Goal: Task Accomplishment & Management: Manage account settings

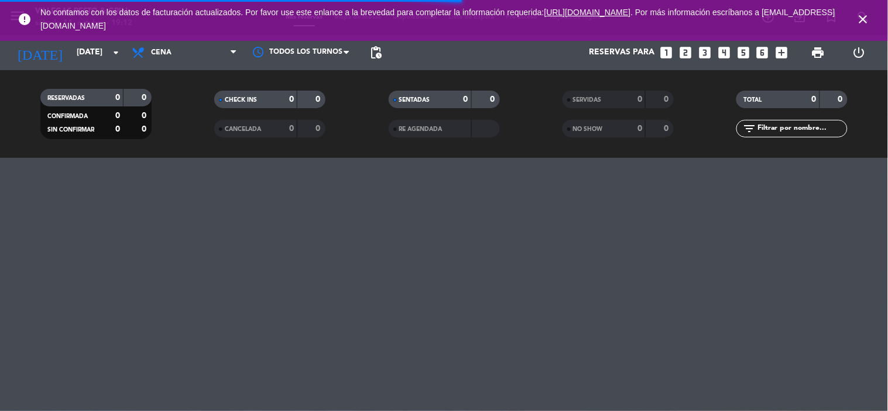
click at [870, 20] on span "close" at bounding box center [863, 20] width 32 height 32
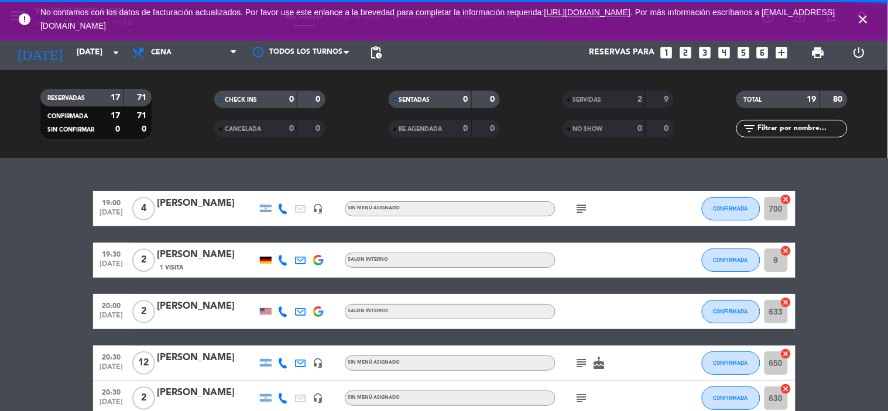
click at [866, 20] on icon "close" at bounding box center [863, 19] width 14 height 14
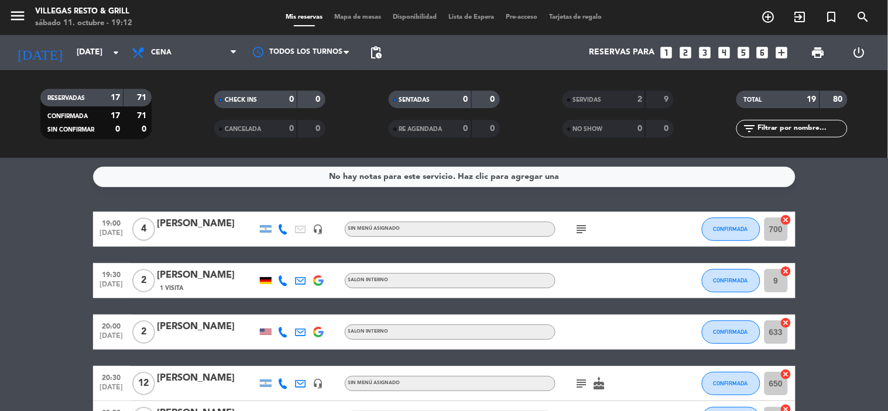
click at [174, 228] on div "[PERSON_NAME]" at bounding box center [206, 224] width 99 height 15
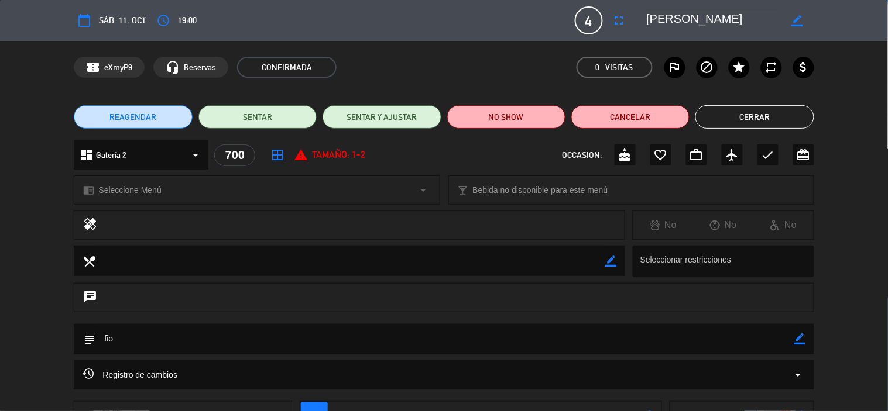
click at [287, 152] on span "border_all" at bounding box center [277, 155] width 21 height 21
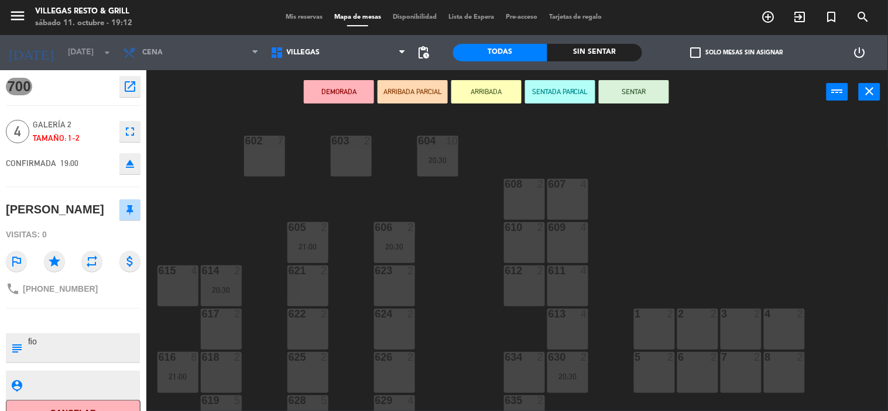
scroll to position [413, 0]
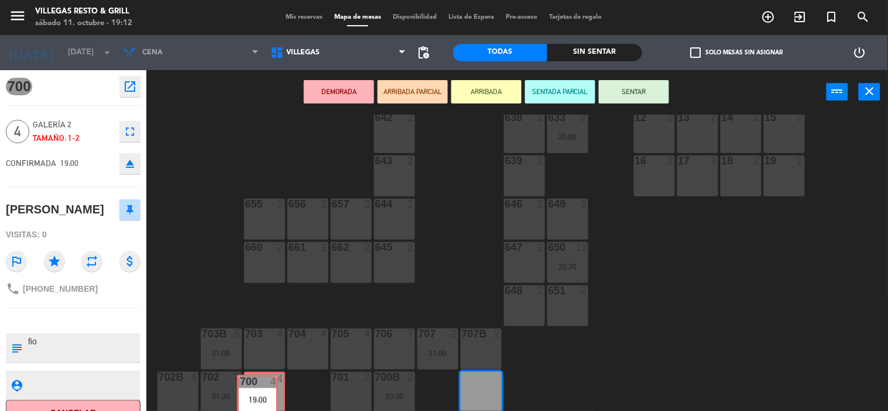
drag, startPoint x: 477, startPoint y: 389, endPoint x: 253, endPoint y: 392, distance: 223.6
click at [253, 380] on div "602 7 603 2 604 10 20:30 608 2 607 4 605 2 21:00 606 2 20:30 610 2 609 4 621 2 …" at bounding box center [521, 263] width 733 height 297
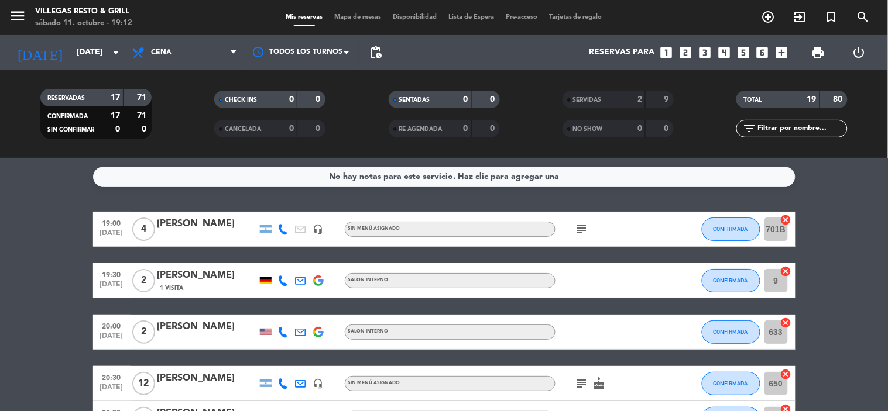
click at [179, 224] on div "[PERSON_NAME]" at bounding box center [206, 224] width 99 height 15
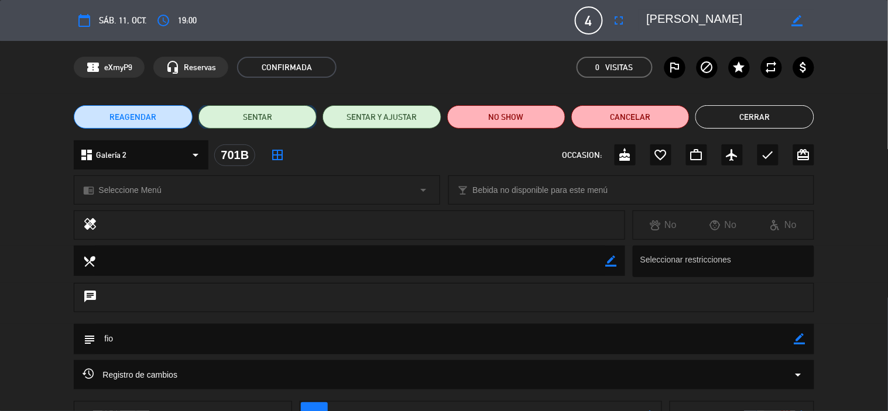
click at [258, 116] on button "SENTAR" at bounding box center [257, 116] width 118 height 23
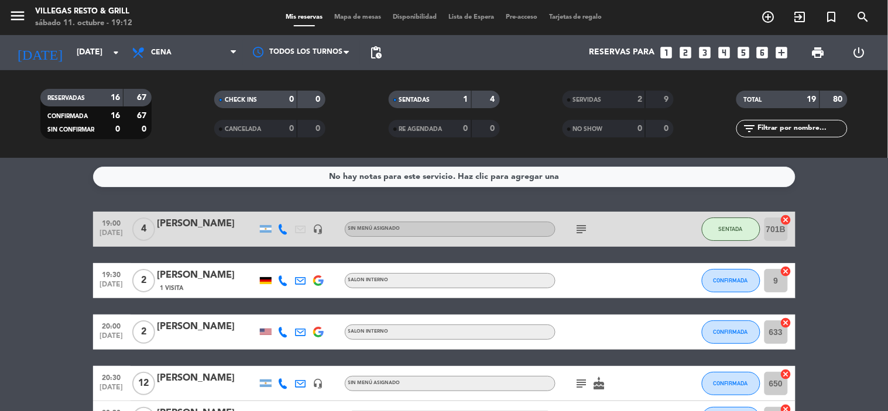
click at [184, 268] on div "[PERSON_NAME]" at bounding box center [206, 275] width 99 height 15
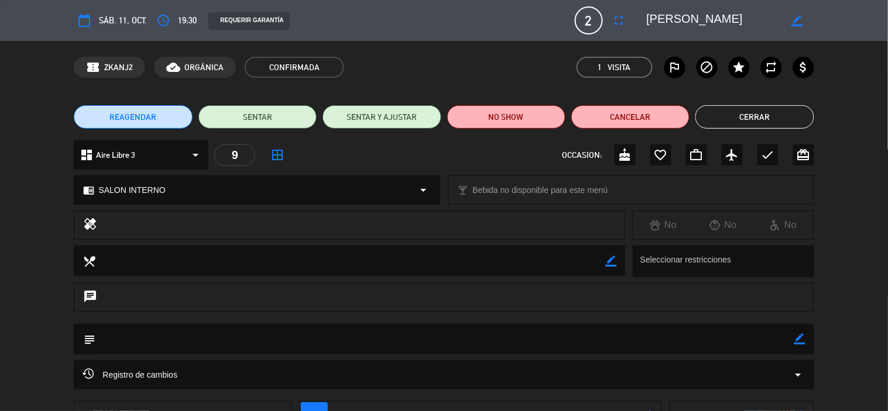
click at [277, 155] on icon "border_all" at bounding box center [277, 155] width 14 height 14
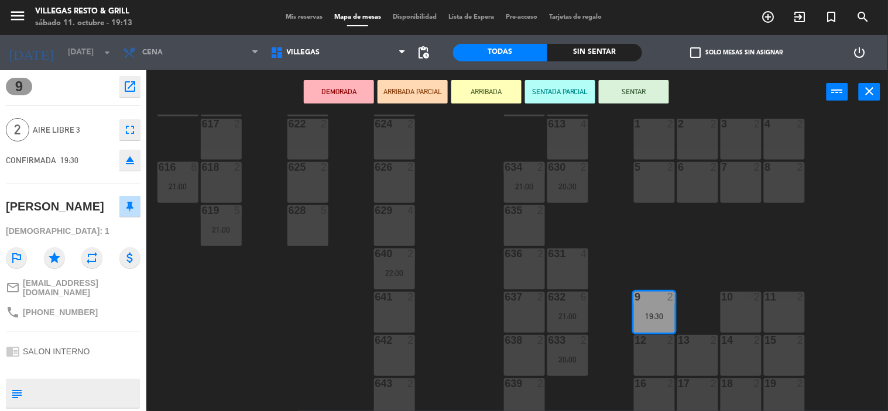
scroll to position [195, 0]
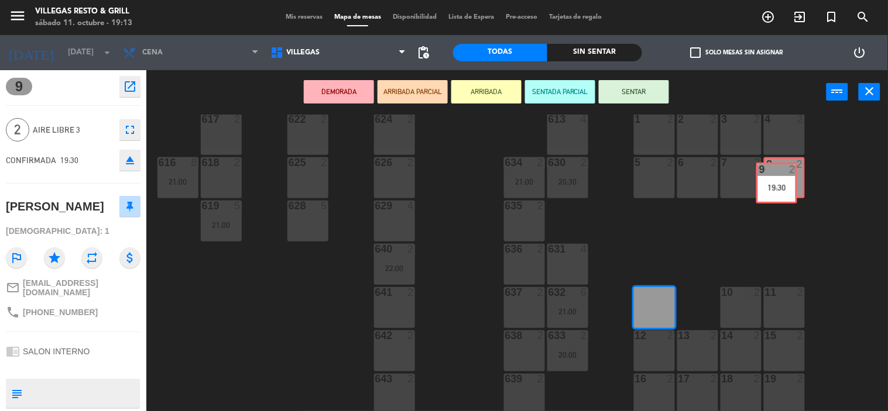
drag, startPoint x: 656, startPoint y: 304, endPoint x: 778, endPoint y: 180, distance: 174.7
click at [778, 180] on div "602 7 603 2 604 10 20:30 608 2 607 4 605 2 606 2 20:30 610 2 609 4 621 2 623 2 …" at bounding box center [521, 263] width 733 height 297
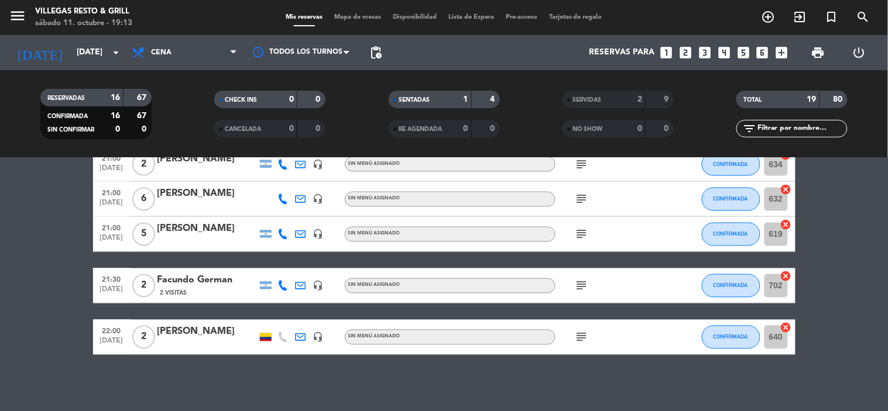
scroll to position [554, 0]
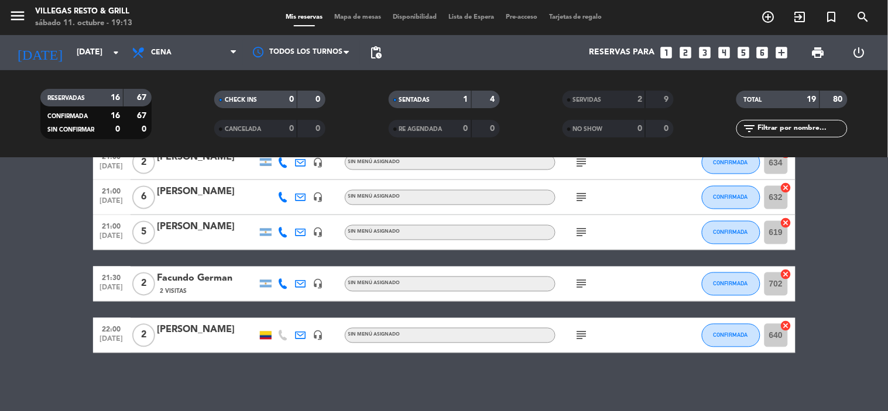
click at [581, 288] on icon "subject" at bounding box center [582, 284] width 14 height 14
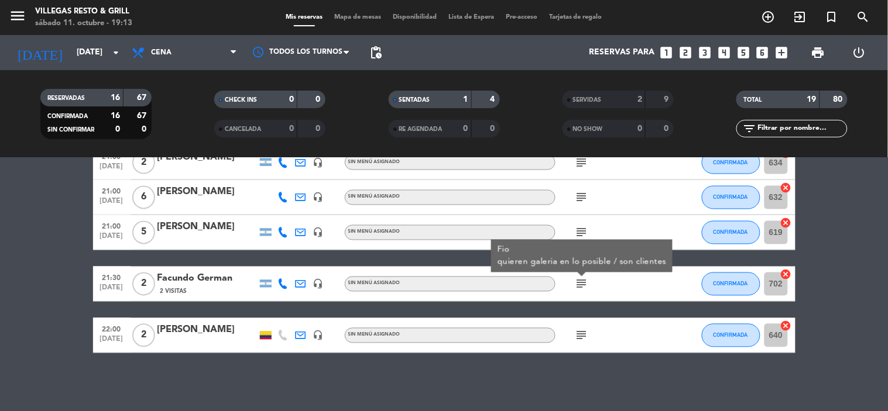
click at [585, 286] on icon "subject" at bounding box center [582, 284] width 14 height 14
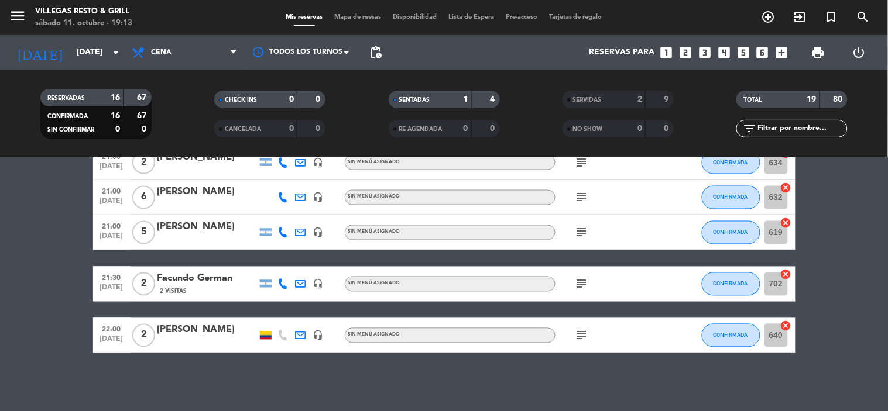
click at [585, 286] on icon "subject" at bounding box center [582, 284] width 14 height 14
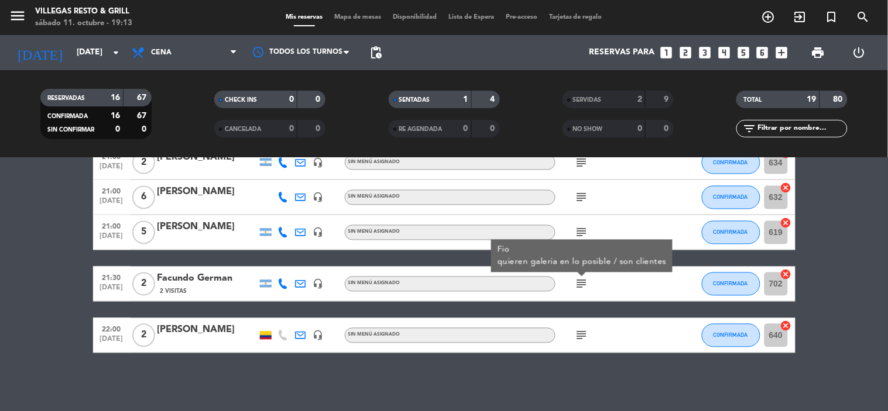
click at [585, 286] on icon "subject" at bounding box center [582, 284] width 14 height 14
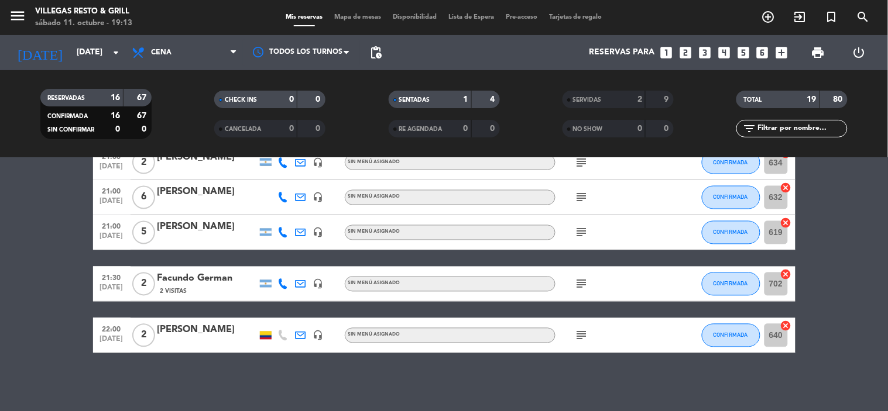
click at [584, 340] on icon "subject" at bounding box center [582, 336] width 14 height 14
click at [582, 228] on icon "subject" at bounding box center [582, 233] width 14 height 14
click at [581, 201] on icon "subject" at bounding box center [582, 198] width 14 height 14
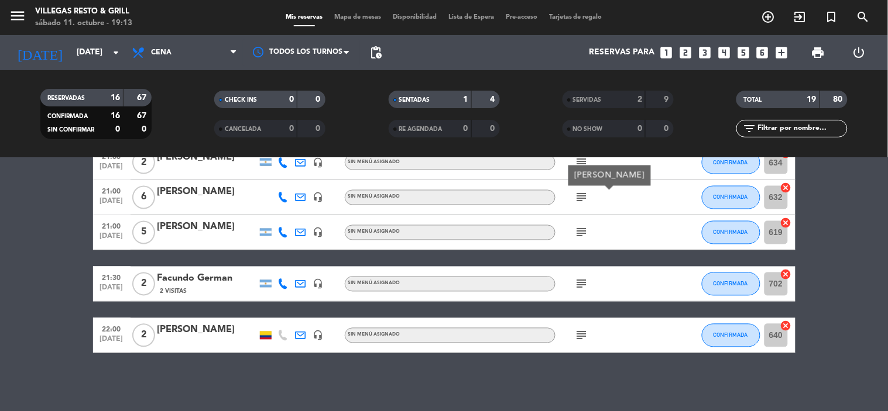
click at [581, 201] on icon "subject" at bounding box center [582, 198] width 14 height 14
click at [582, 156] on div "RESERVADAS 16 67 CONFIRMADA 16 67 SIN CONFIRMAR 0 0 CHECK INS 0 0 CANCELADA 0 0…" at bounding box center [444, 114] width 888 height 88
click at [582, 160] on icon "subject" at bounding box center [582, 163] width 14 height 14
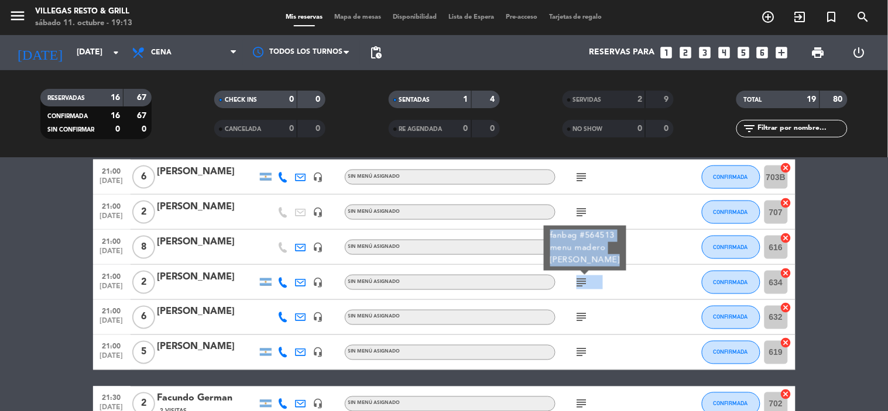
scroll to position [424, 0]
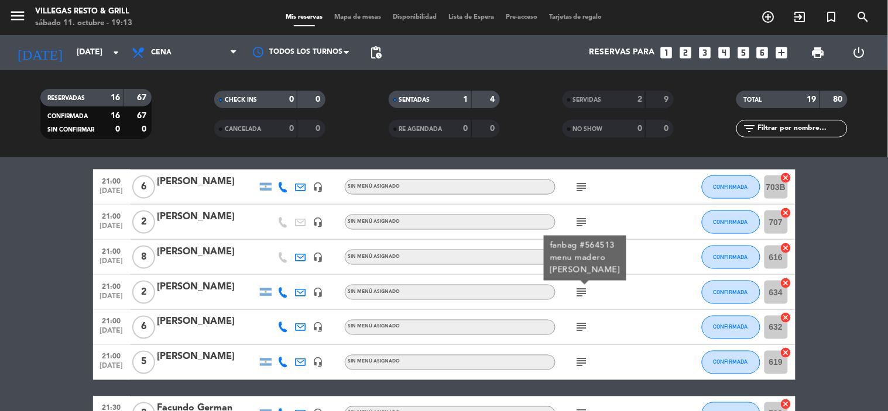
click at [778, 254] on input "616" at bounding box center [775, 257] width 23 height 23
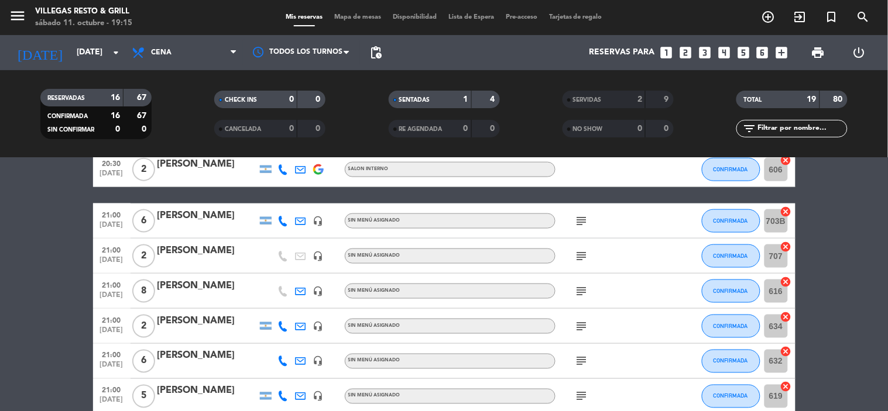
scroll to position [554, 0]
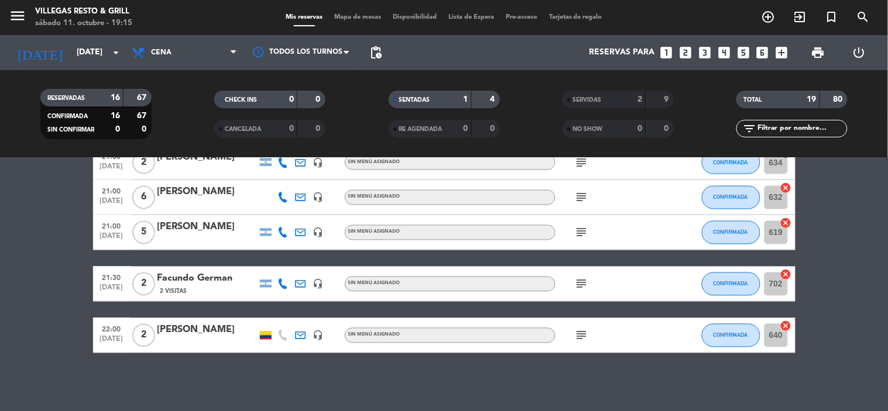
click at [354, 16] on span "Mapa de mesas" at bounding box center [357, 17] width 59 height 6
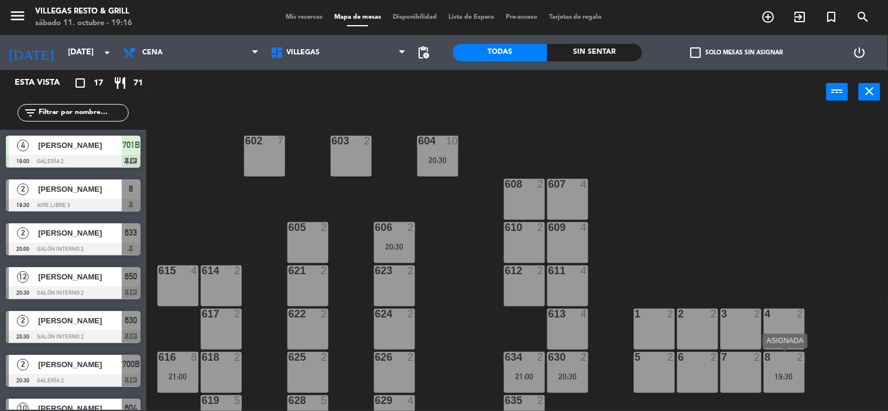
click at [771, 363] on div "8 2" at bounding box center [784, 358] width 41 height 12
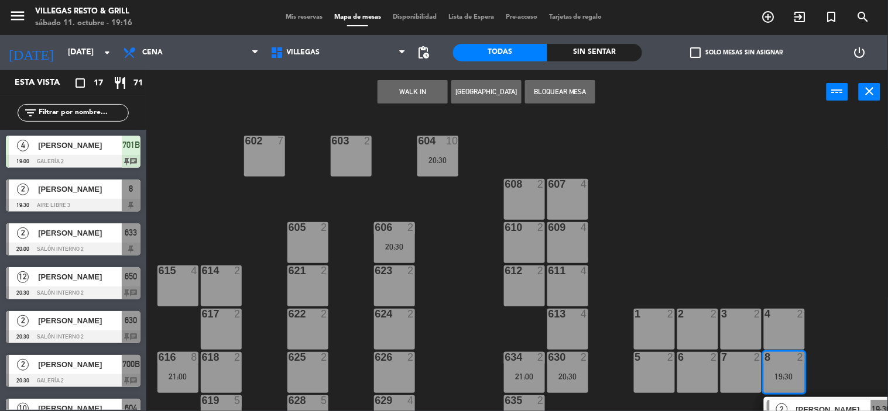
scroll to position [130, 0]
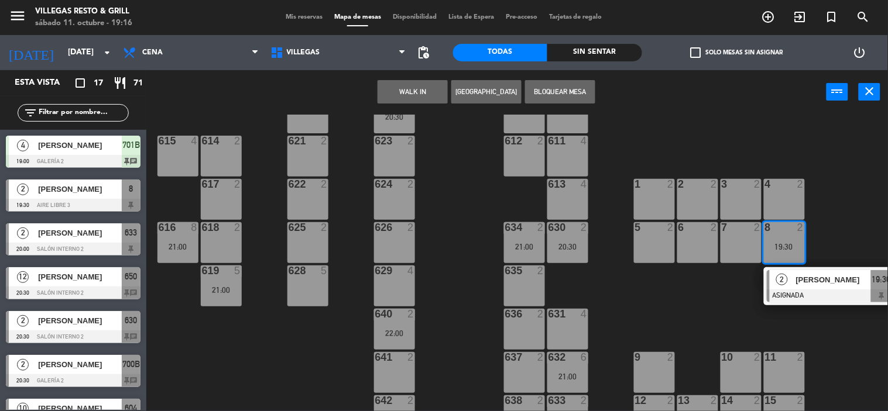
click at [744, 369] on div "10 2" at bounding box center [740, 372] width 41 height 41
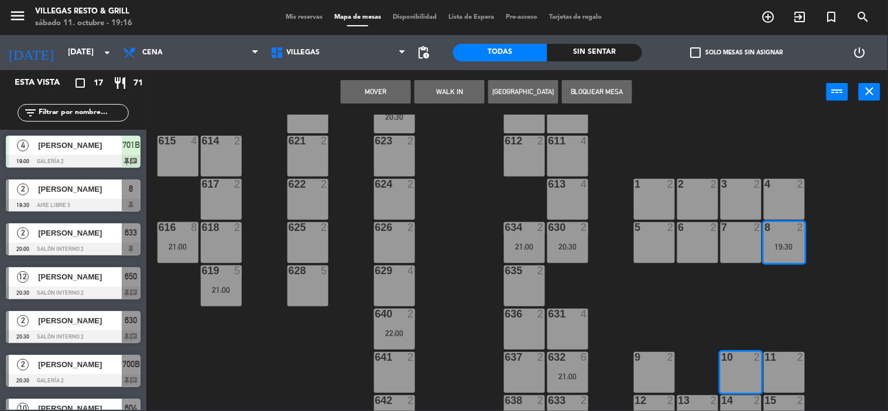
click at [776, 366] on div "11 2" at bounding box center [784, 372] width 41 height 41
click at [364, 92] on button "Mover y Unir" at bounding box center [376, 91] width 70 height 23
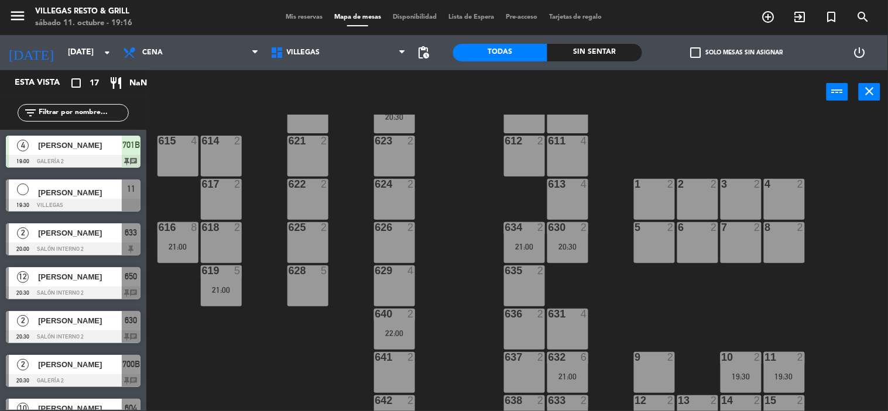
scroll to position [0, 0]
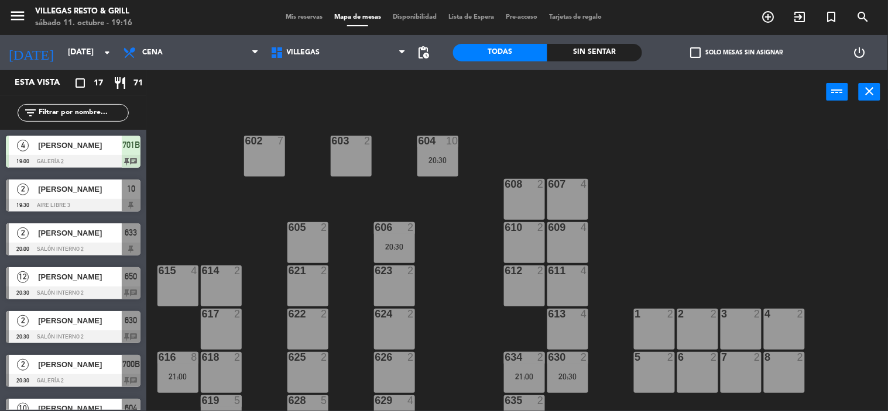
click at [300, 19] on span "Mis reservas" at bounding box center [304, 17] width 49 height 6
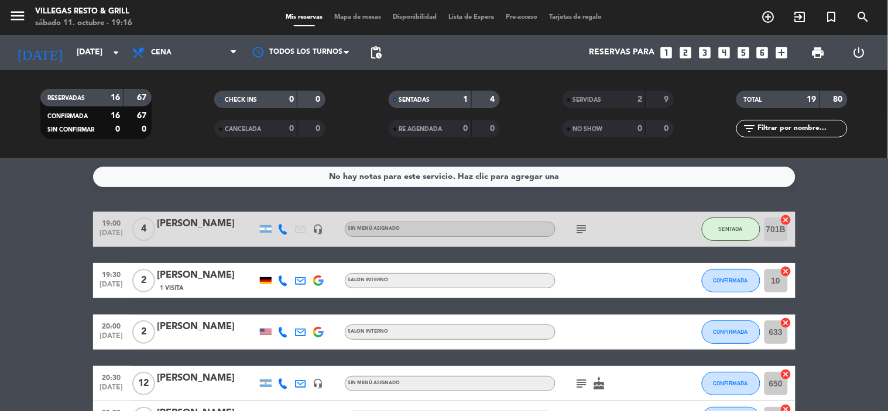
scroll to position [65, 0]
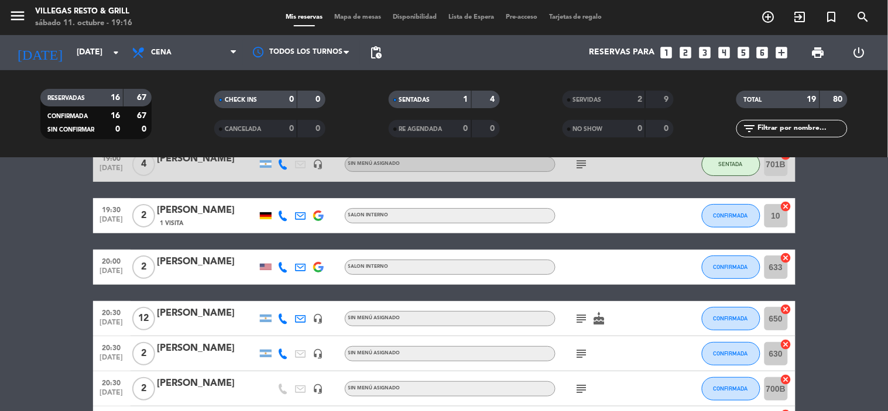
click at [581, 315] on icon "subject" at bounding box center [582, 319] width 14 height 14
click at [581, 352] on icon "subject" at bounding box center [582, 354] width 14 height 14
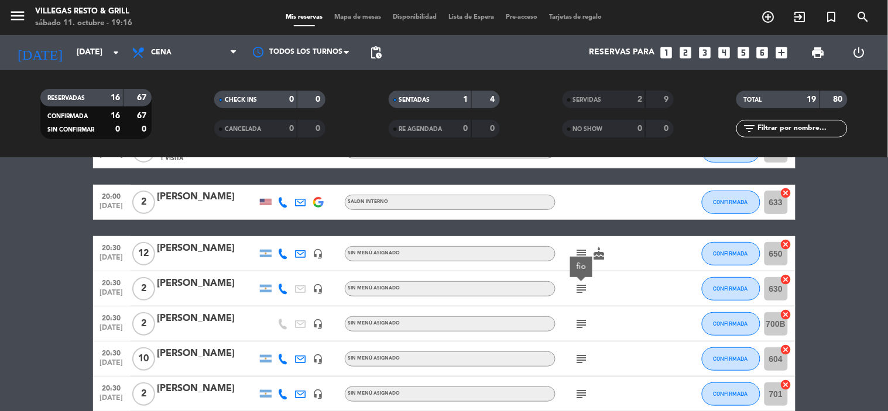
click at [584, 325] on icon "subject" at bounding box center [582, 324] width 14 height 14
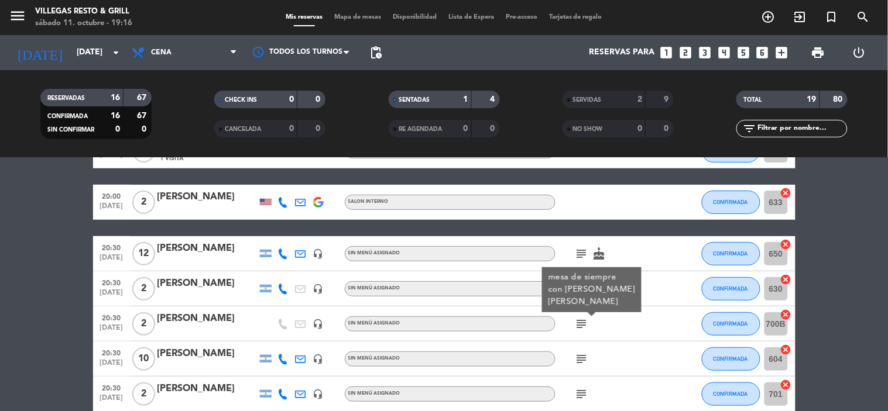
click at [585, 353] on icon "subject" at bounding box center [582, 359] width 14 height 14
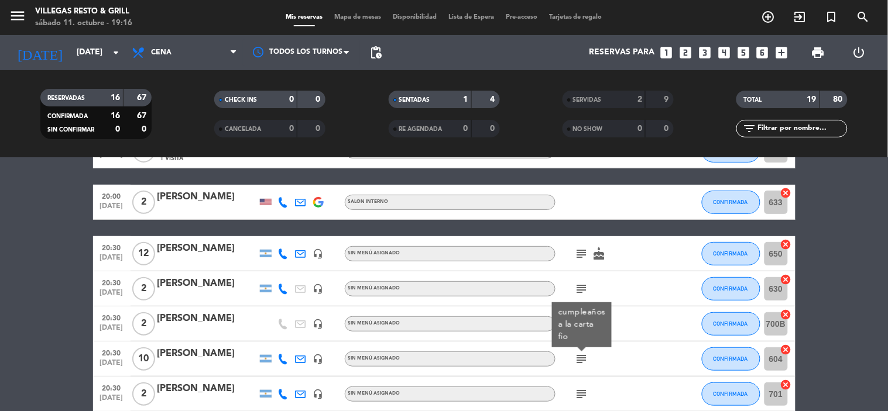
scroll to position [195, 0]
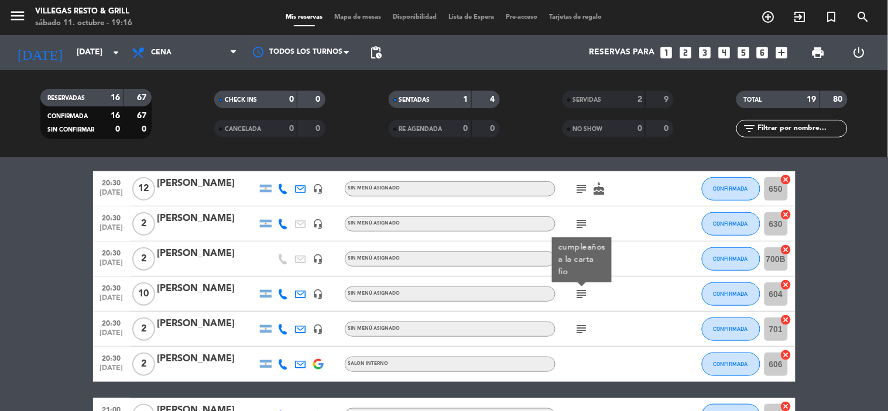
click at [585, 328] on icon "subject" at bounding box center [582, 329] width 14 height 14
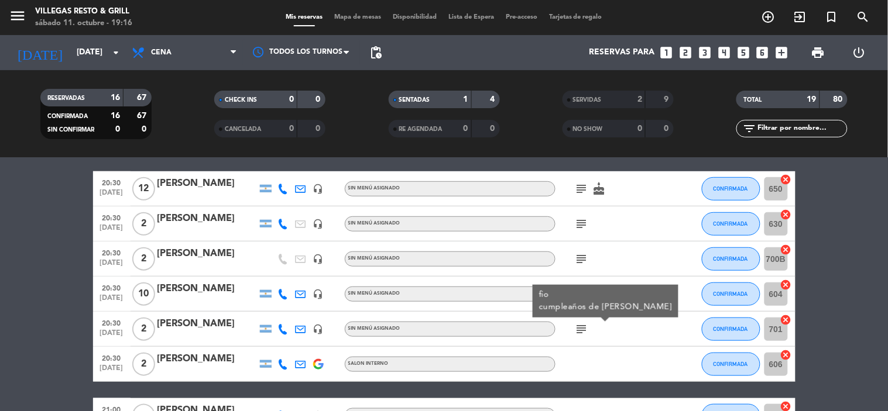
scroll to position [260, 0]
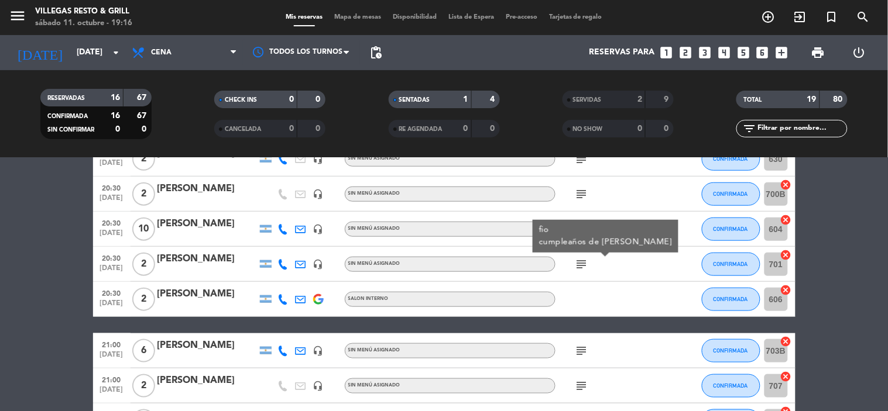
click at [583, 339] on div "subject" at bounding box center [607, 351] width 105 height 35
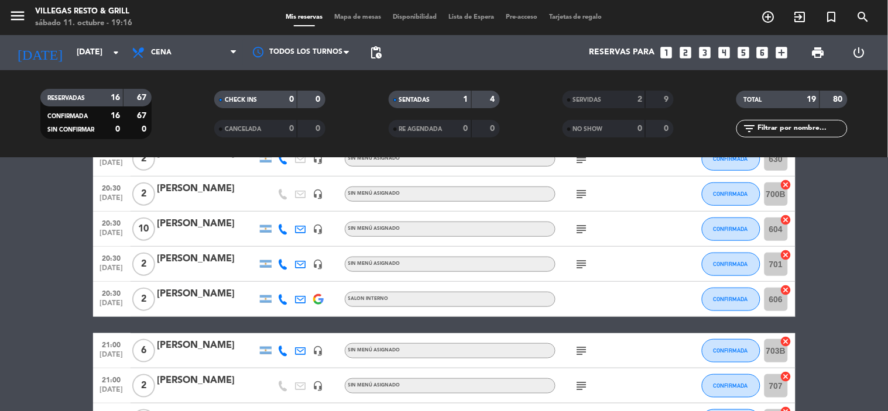
click at [582, 344] on icon "subject" at bounding box center [582, 351] width 14 height 14
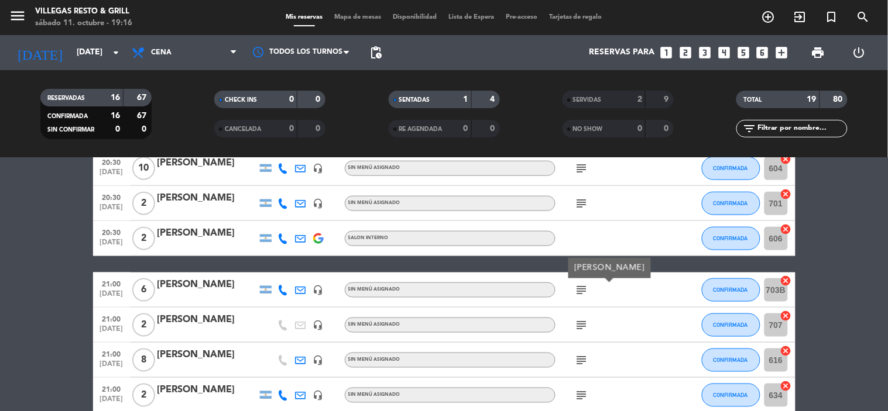
scroll to position [390, 0]
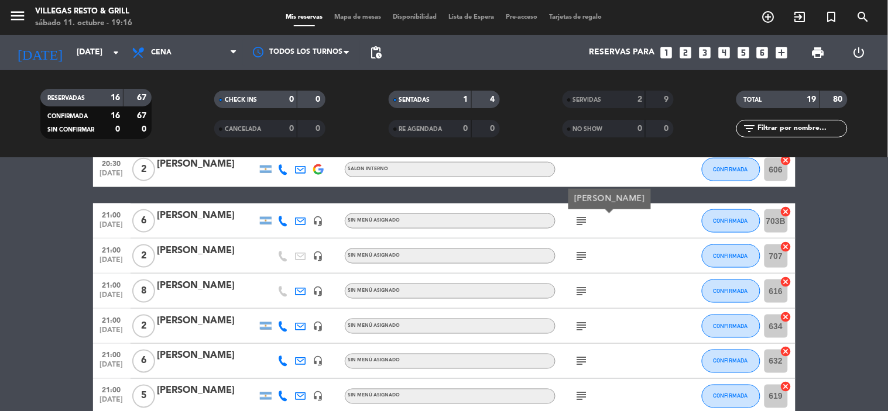
click at [581, 252] on icon "subject" at bounding box center [582, 256] width 14 height 14
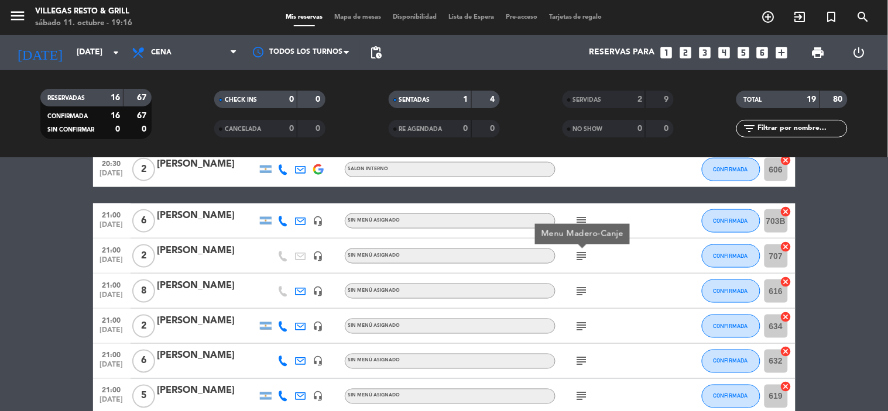
click at [578, 290] on icon "subject" at bounding box center [582, 291] width 14 height 14
click at [577, 320] on icon "subject" at bounding box center [582, 327] width 14 height 14
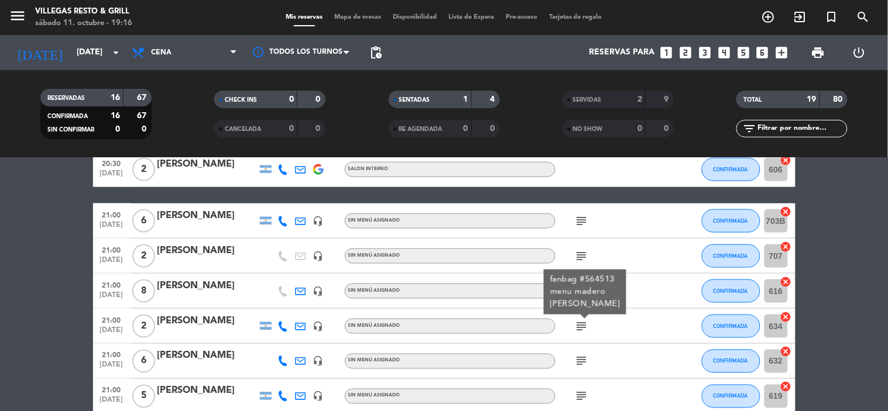
click at [580, 358] on icon "subject" at bounding box center [582, 362] width 14 height 14
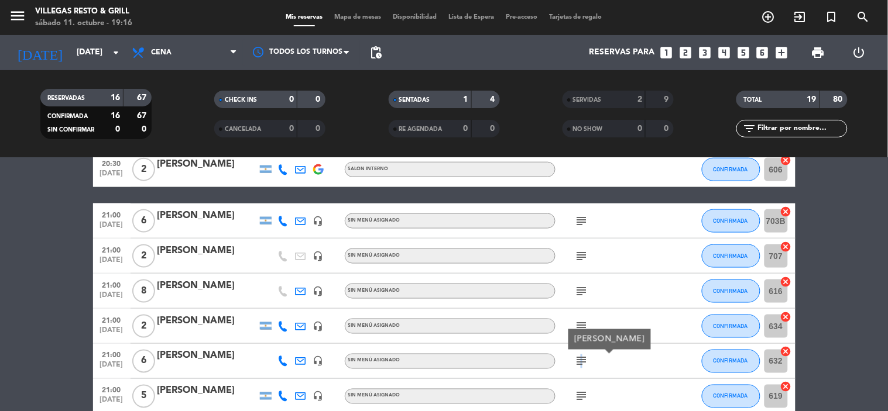
scroll to position [455, 0]
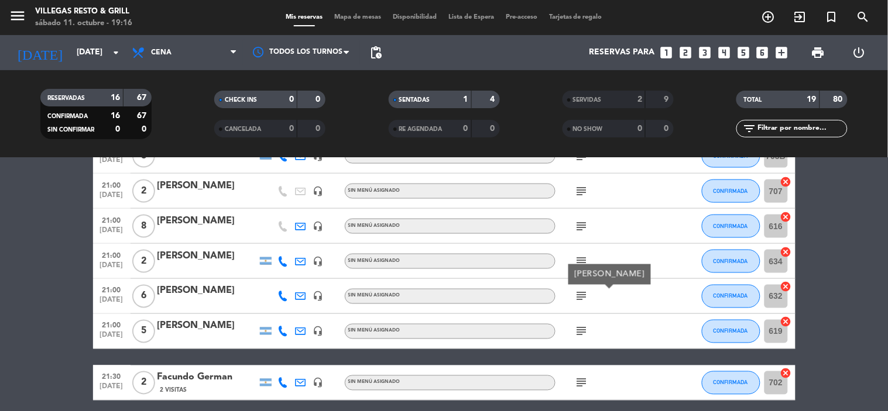
click at [578, 334] on icon "subject" at bounding box center [582, 332] width 14 height 14
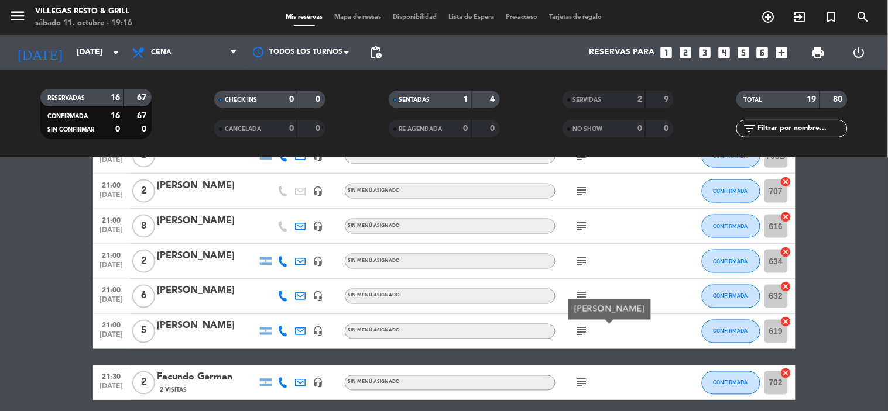
click at [579, 380] on icon "subject" at bounding box center [582, 383] width 14 height 14
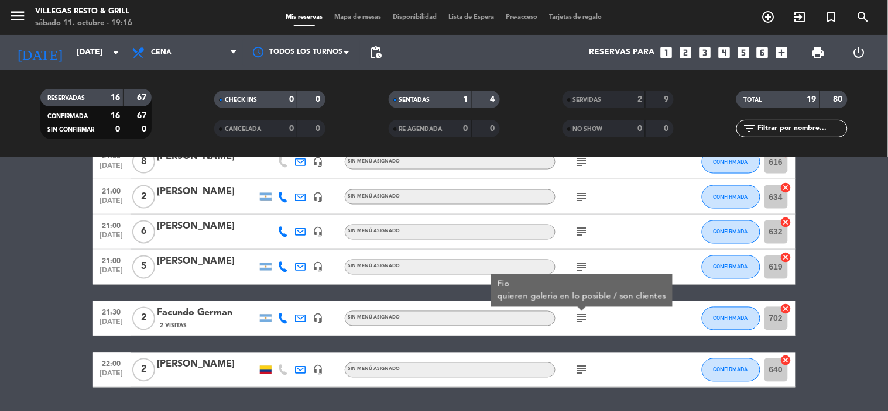
scroll to position [520, 0]
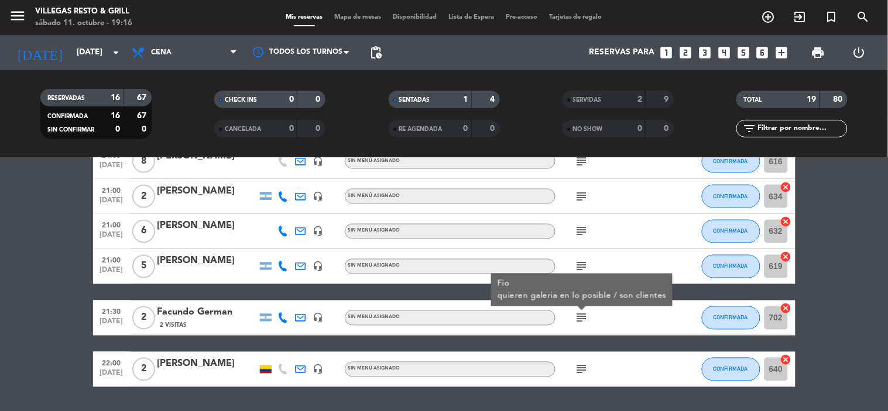
click at [582, 366] on icon "subject" at bounding box center [582, 370] width 14 height 14
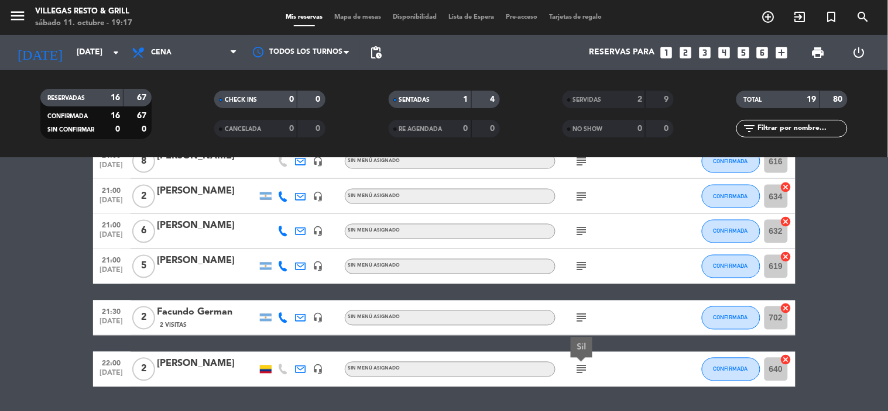
click at [580, 318] on icon "subject" at bounding box center [582, 318] width 14 height 14
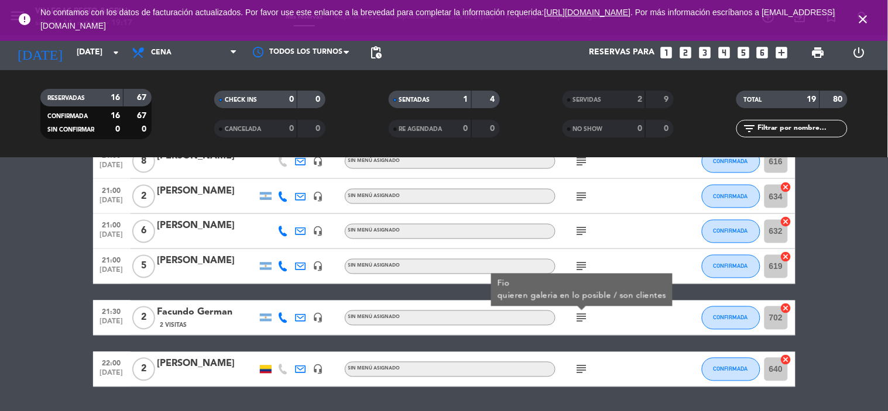
click at [580, 320] on icon "subject" at bounding box center [582, 318] width 14 height 14
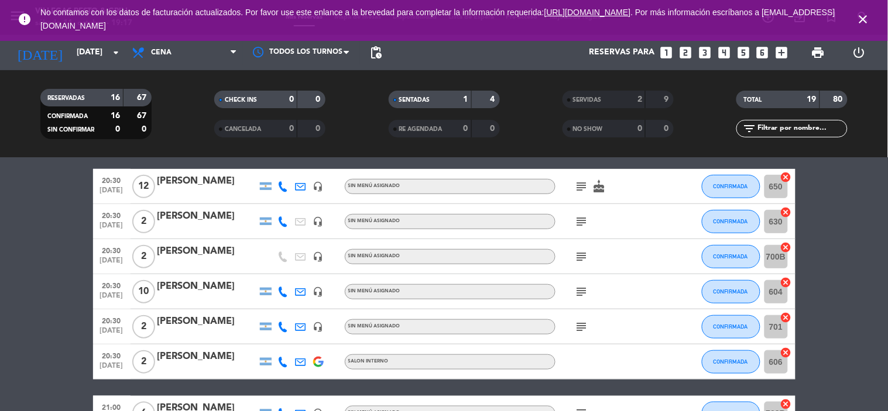
scroll to position [195, 0]
